Goal: Check status: Check status

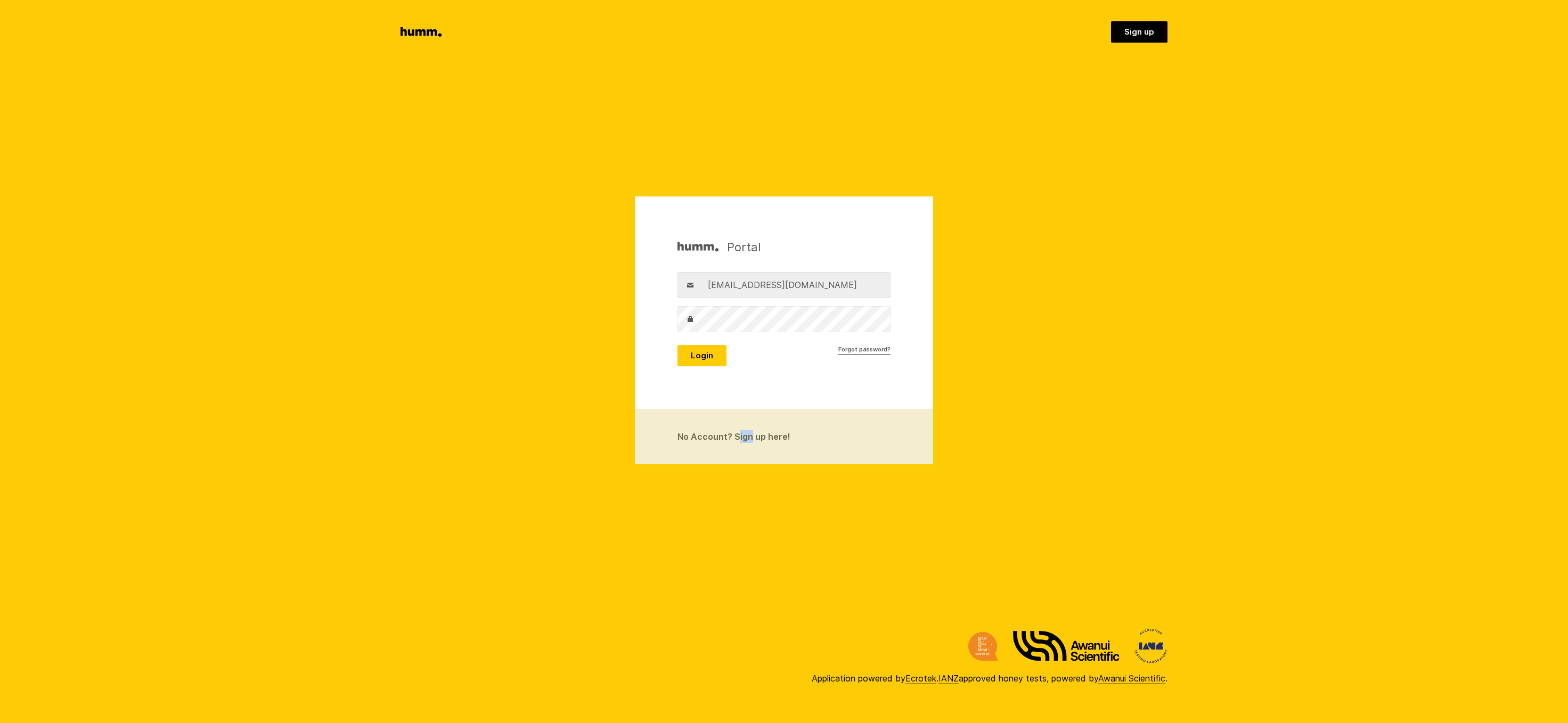
click at [701, 357] on button "Login" at bounding box center [702, 355] width 49 height 21
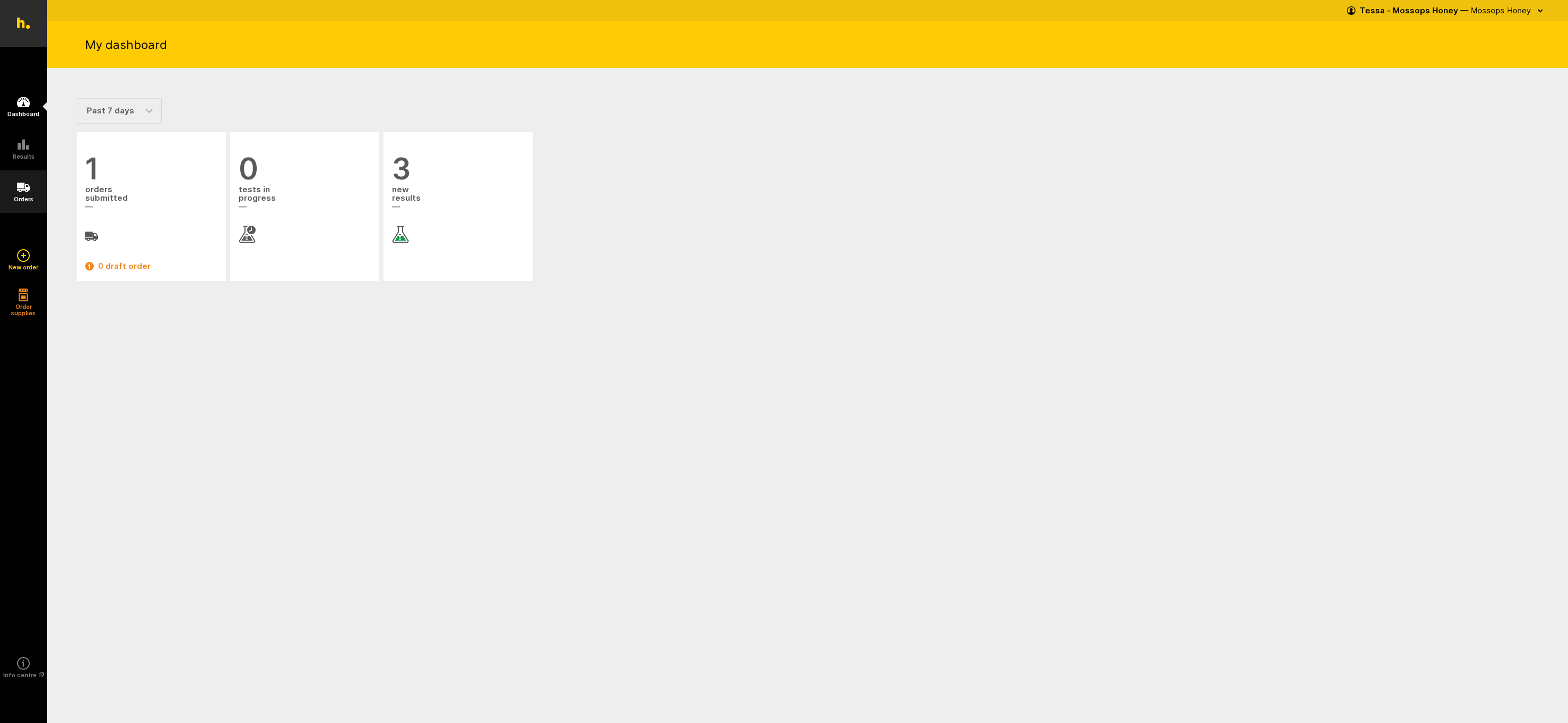
click at [24, 191] on icon at bounding box center [23, 187] width 13 height 13
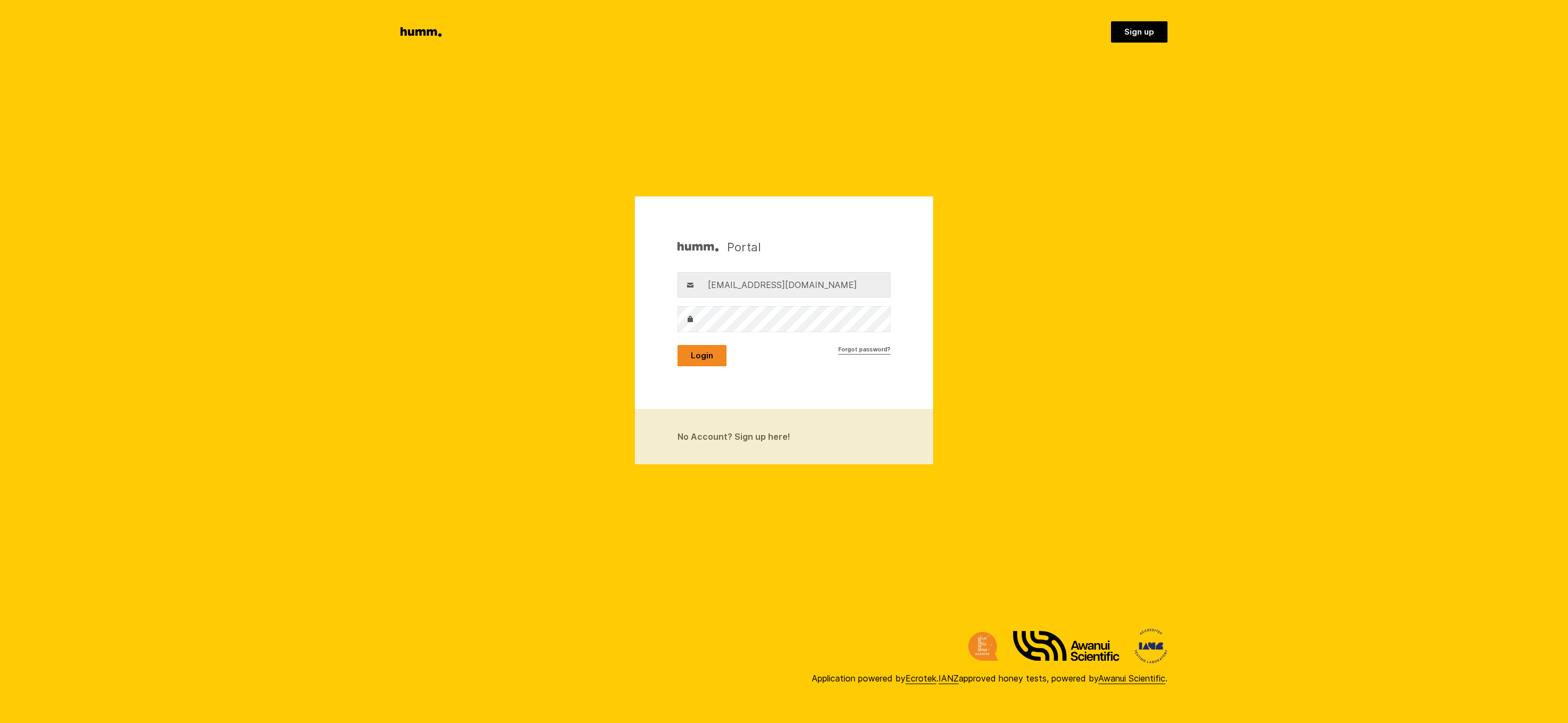
click at [705, 356] on button "Login" at bounding box center [702, 355] width 49 height 21
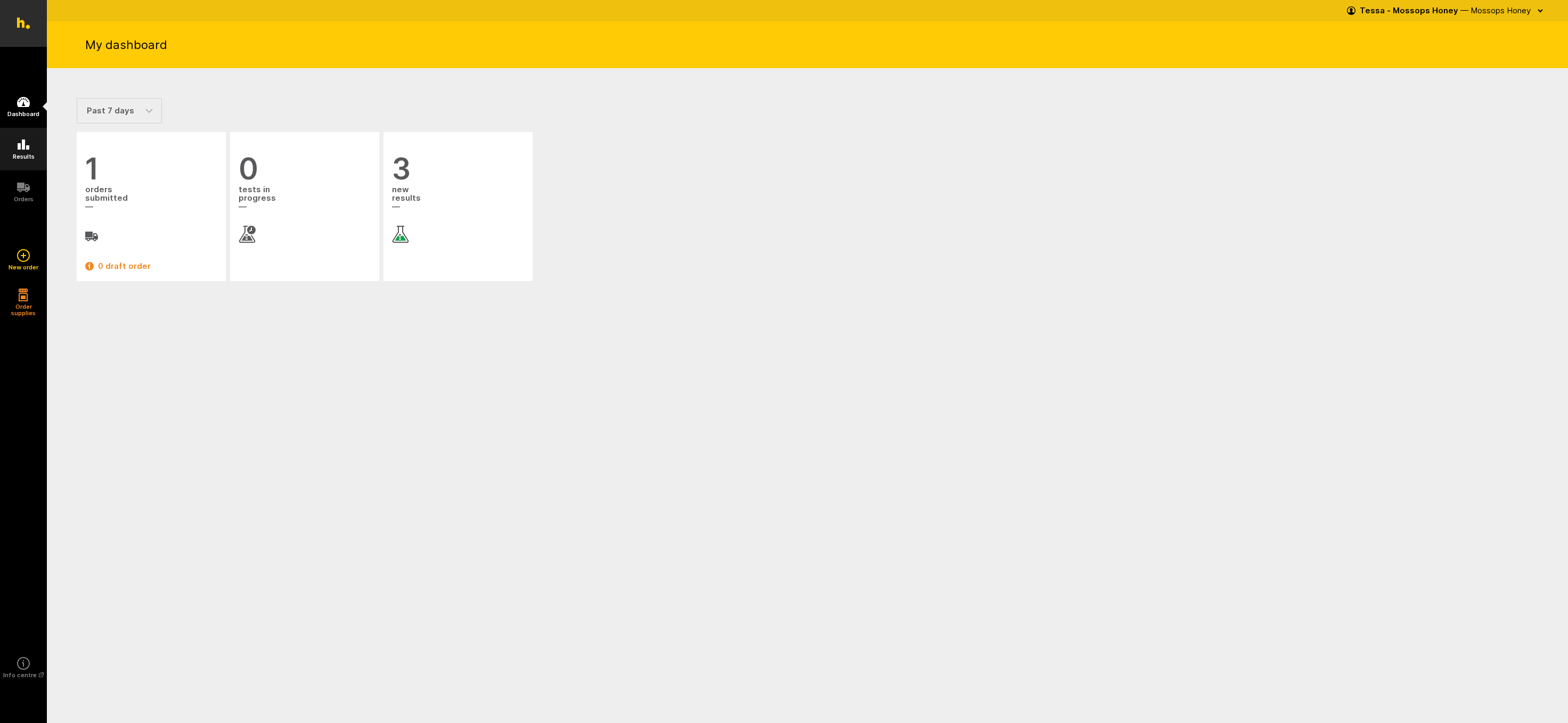
click at [20, 147] on icon at bounding box center [24, 145] width 12 height 10
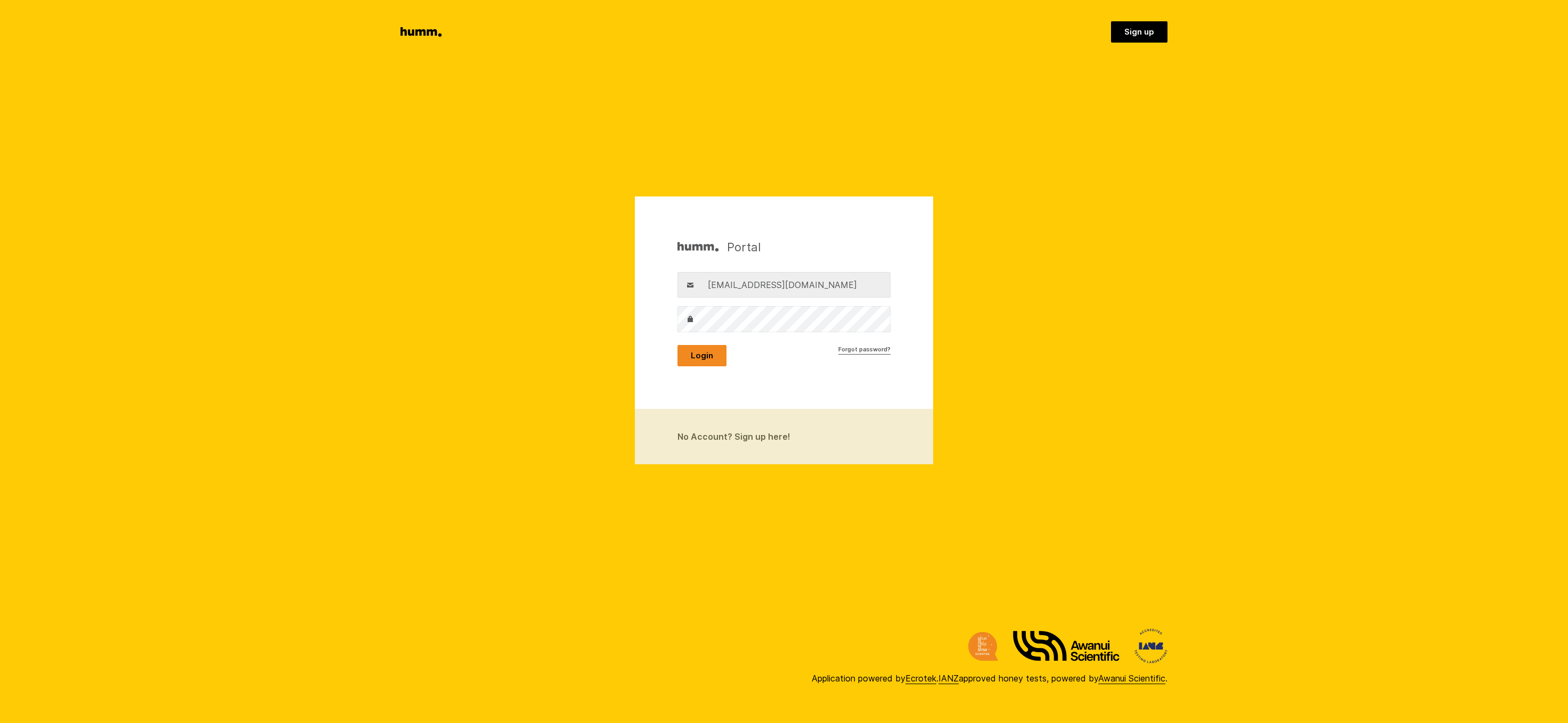
click at [706, 354] on button "Login" at bounding box center [702, 355] width 49 height 21
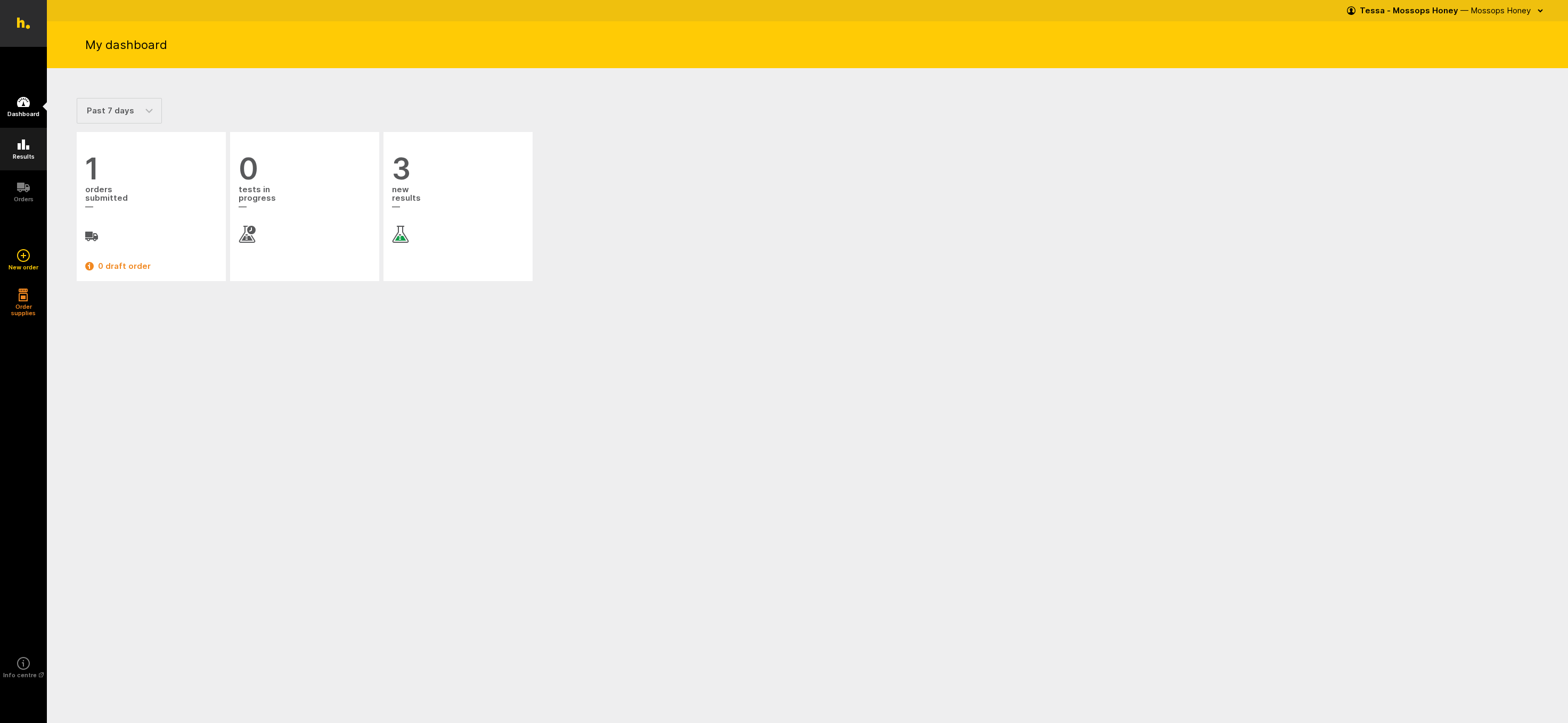
click at [23, 145] on icon at bounding box center [24, 145] width 12 height 10
